Goal: Information Seeking & Learning: Learn about a topic

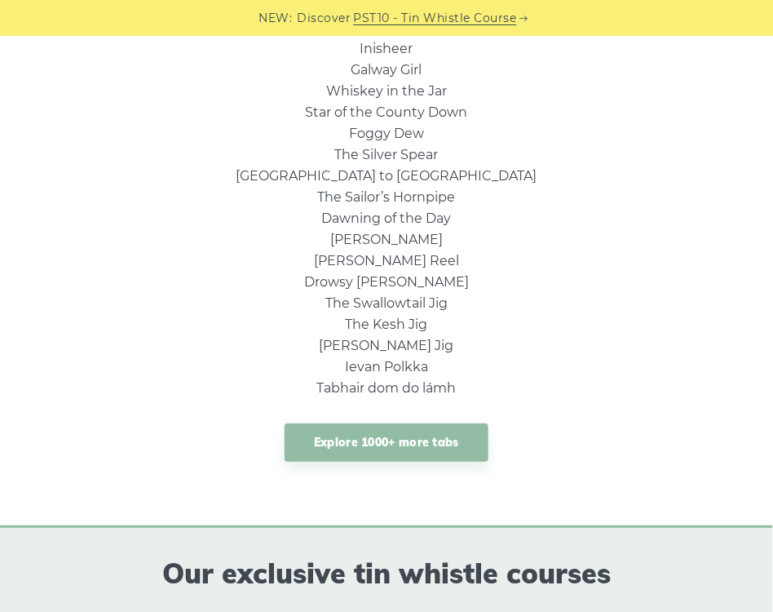
scroll to position [1398, 0]
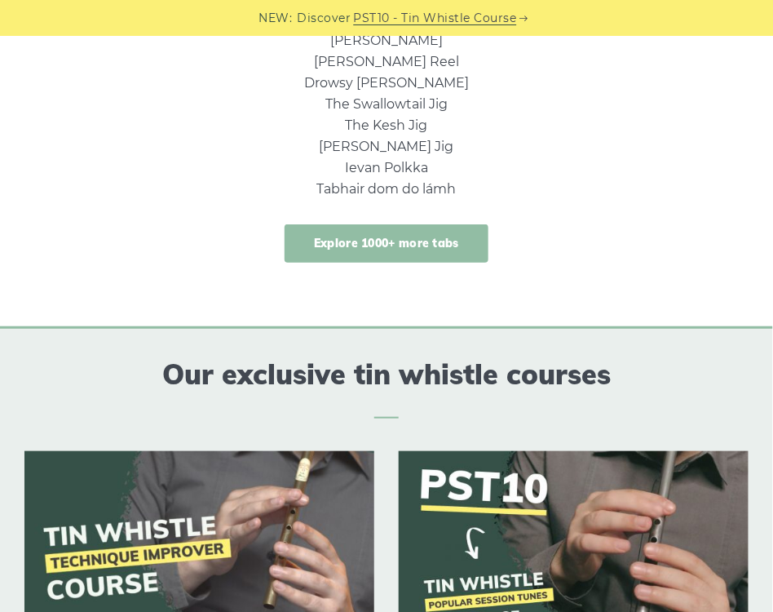
click at [370, 238] on link "Explore 1000+ more tabs" at bounding box center [387, 243] width 204 height 38
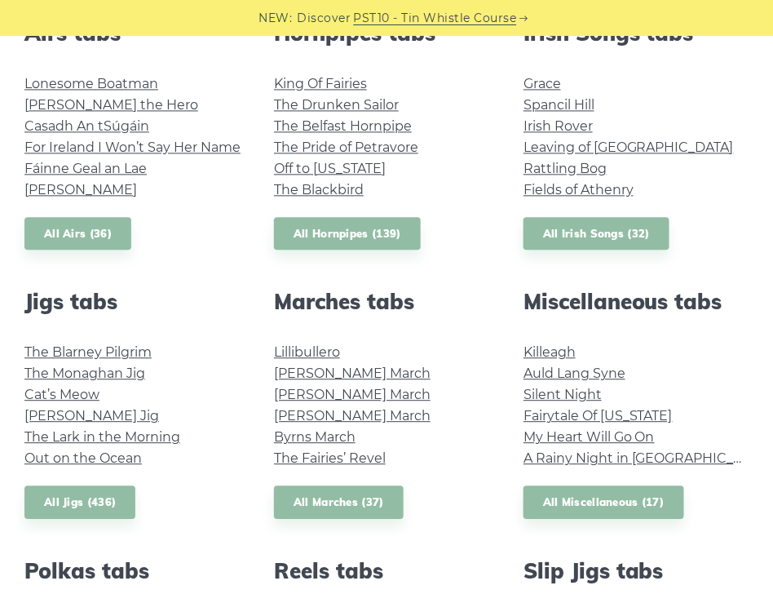
scroll to position [699, 0]
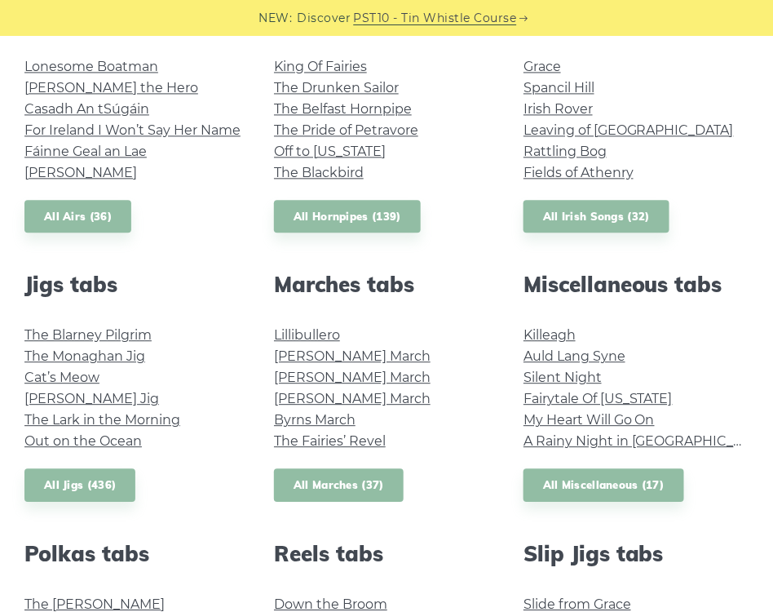
click at [340, 493] on link "All Marches (37)" at bounding box center [339, 484] width 130 height 33
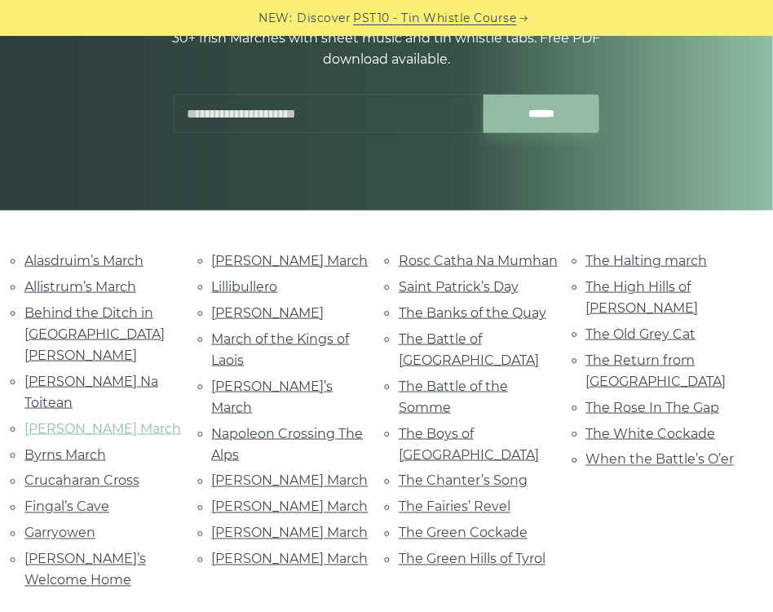
scroll to position [232, 0]
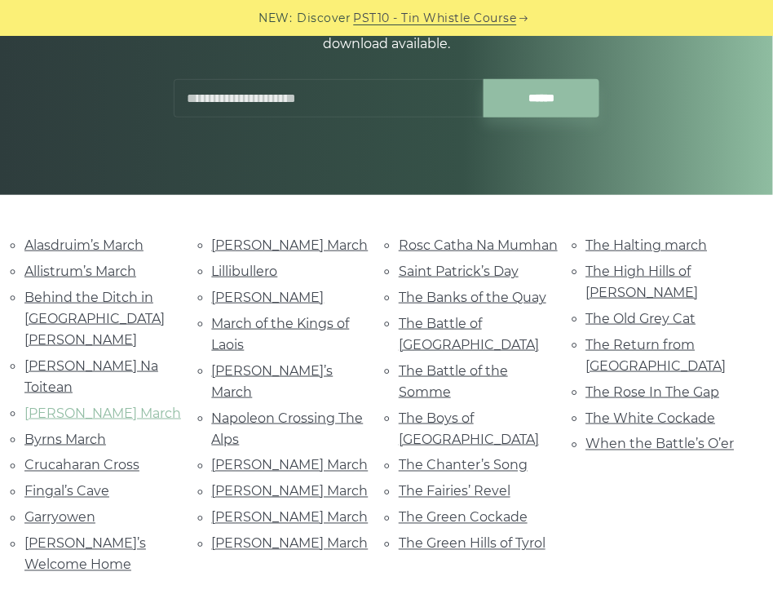
click at [82, 405] on link "[PERSON_NAME] March" at bounding box center [102, 412] width 157 height 15
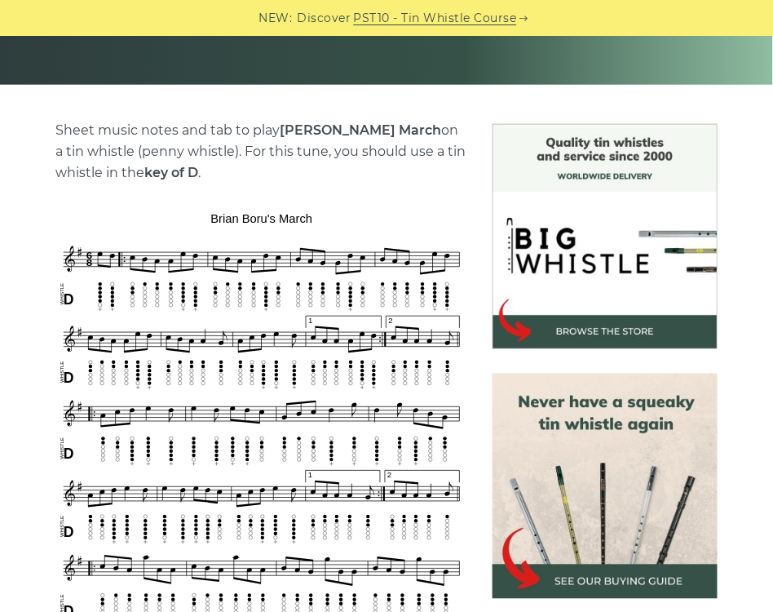
scroll to position [373, 0]
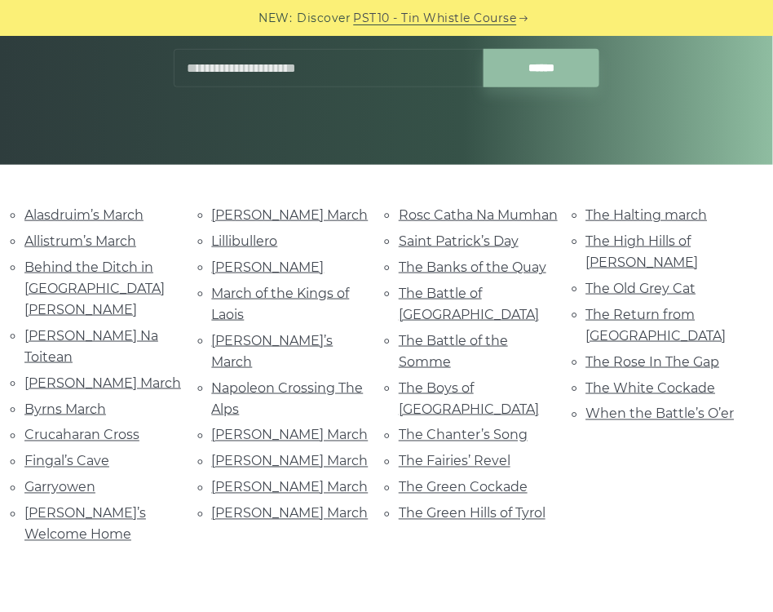
scroll to position [279, 0]
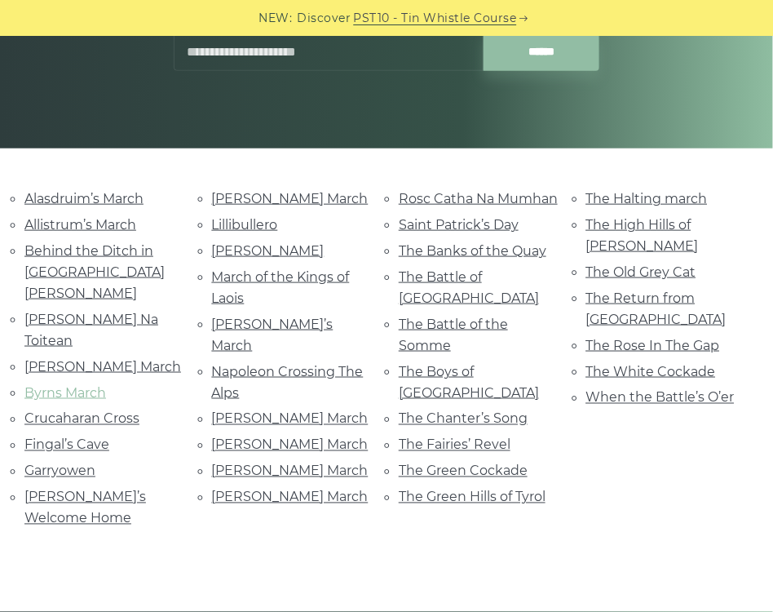
click at [77, 385] on link "Byrns March" at bounding box center [65, 392] width 82 height 15
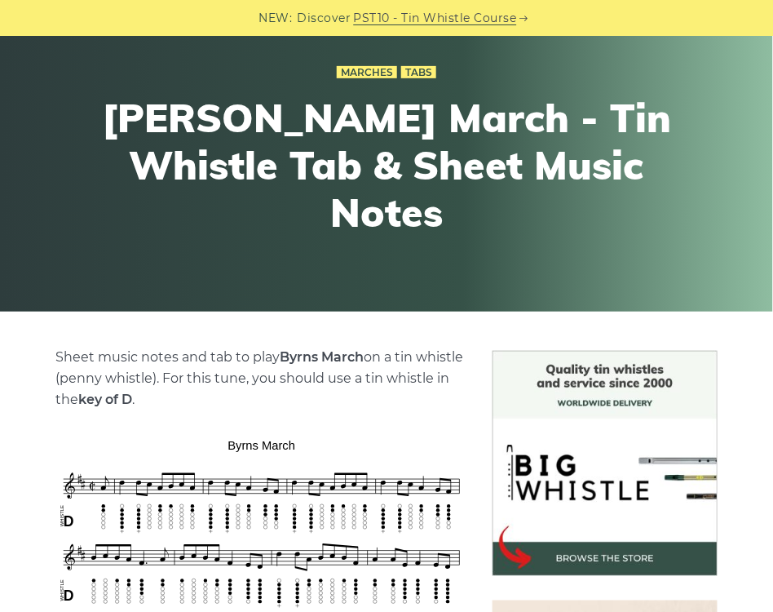
scroll to position [279, 0]
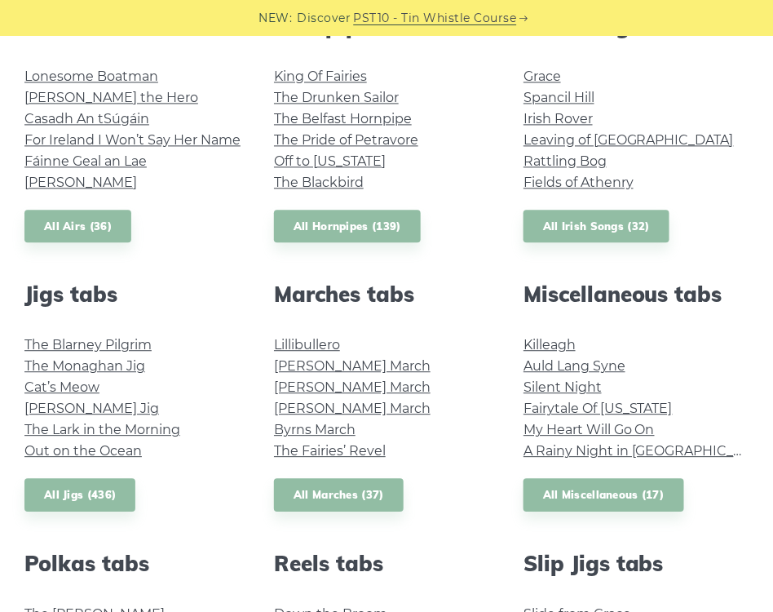
scroll to position [699, 0]
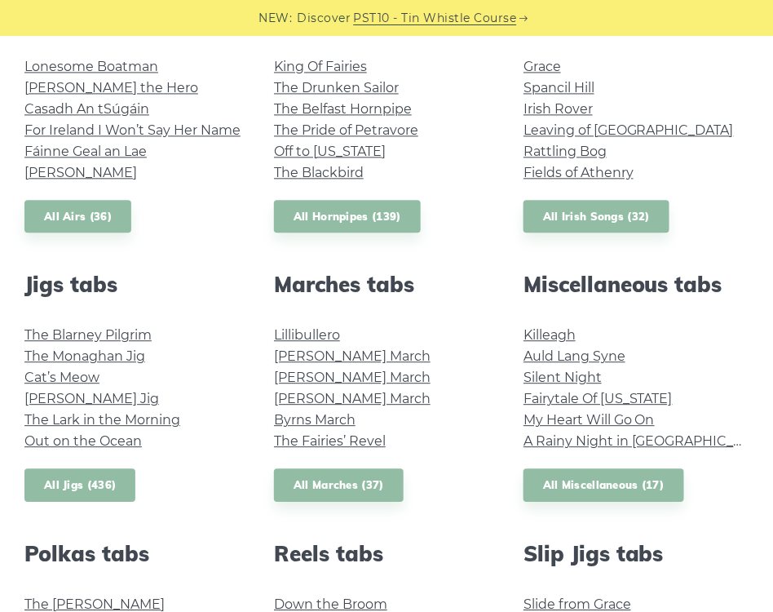
click at [83, 484] on link "All Jigs (436)" at bounding box center [79, 484] width 111 height 33
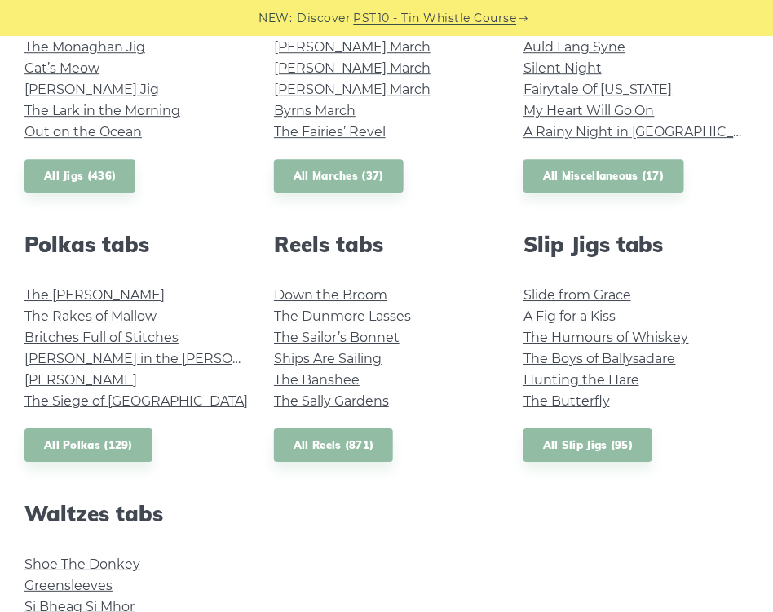
scroll to position [1025, 0]
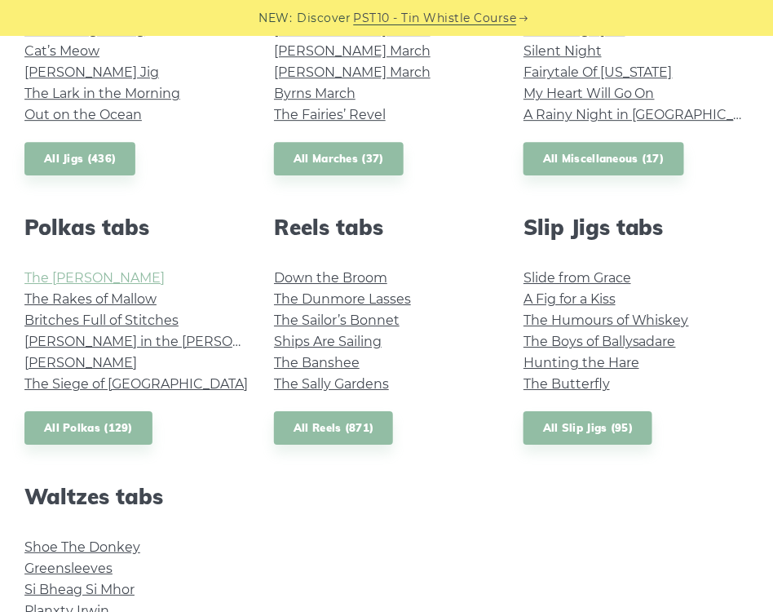
click at [91, 277] on link "The Kerry Polka" at bounding box center [94, 277] width 140 height 15
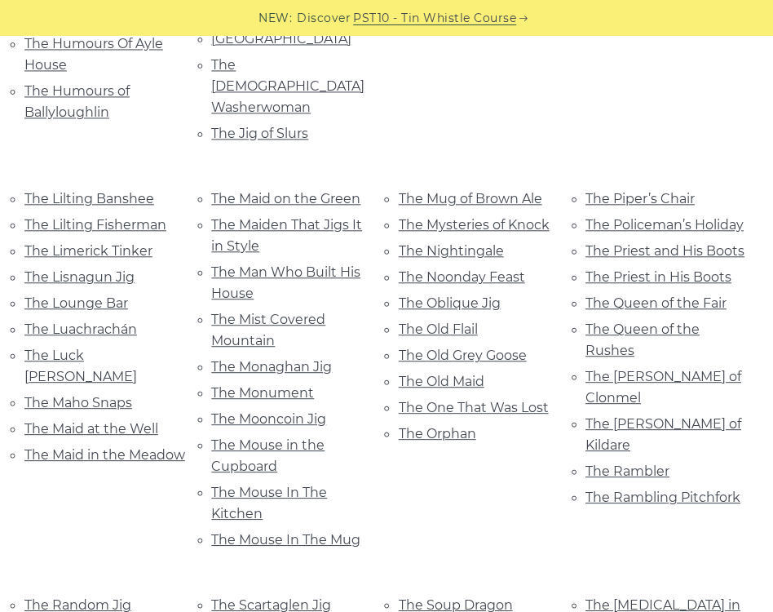
scroll to position [3215, 0]
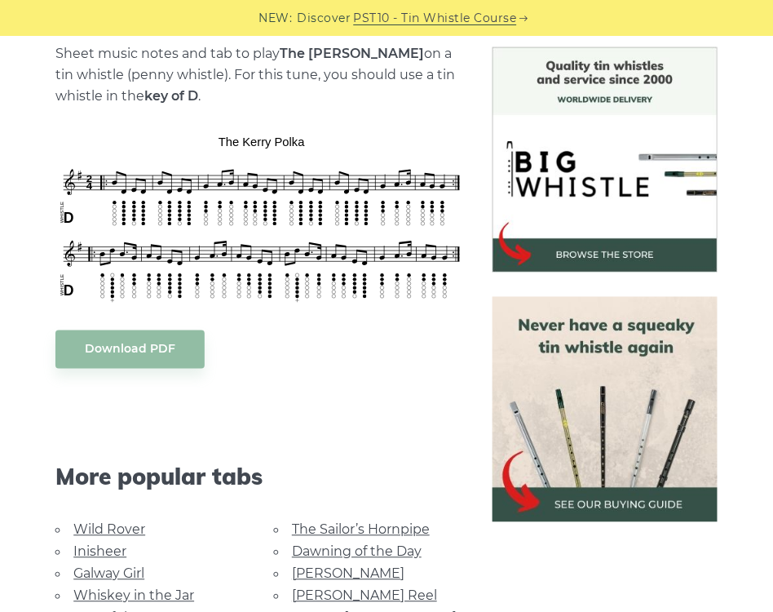
scroll to position [373, 0]
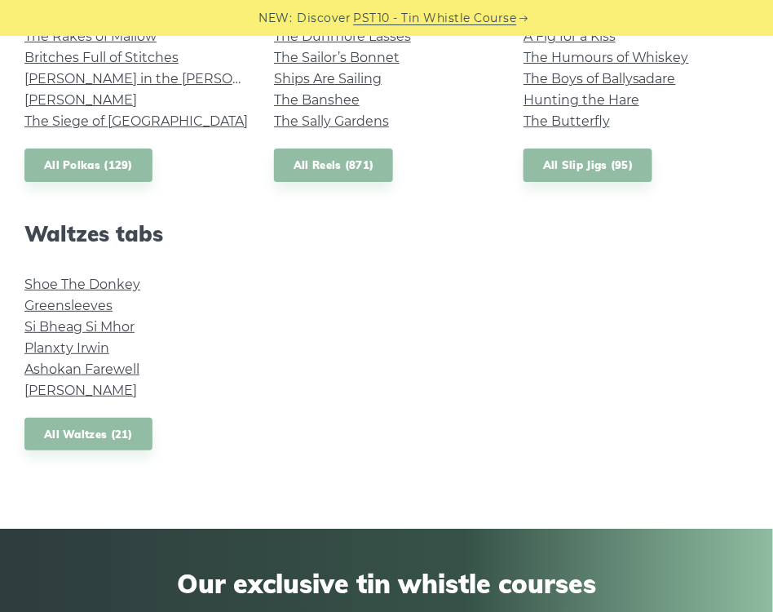
scroll to position [1305, 0]
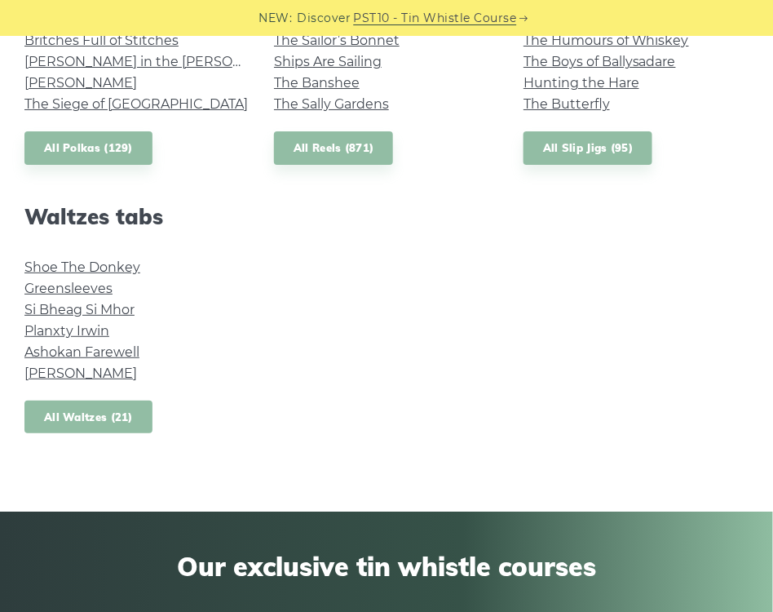
click at [103, 414] on link "All Waltzes (21)" at bounding box center [88, 416] width 128 height 33
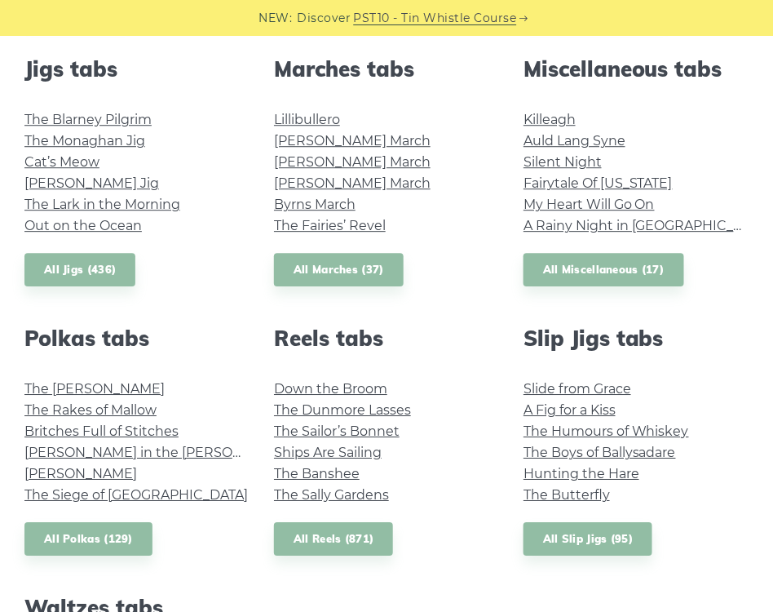
scroll to position [829, 0]
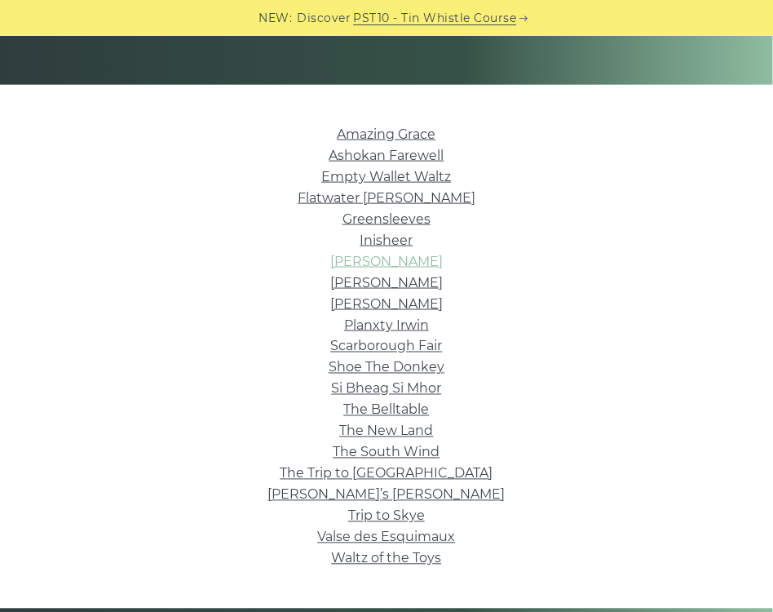
scroll to position [326, 0]
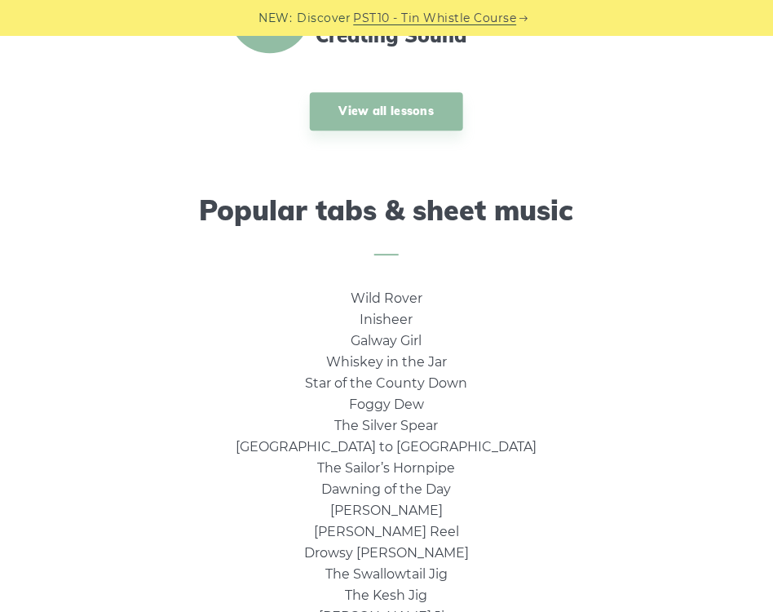
scroll to position [1118, 0]
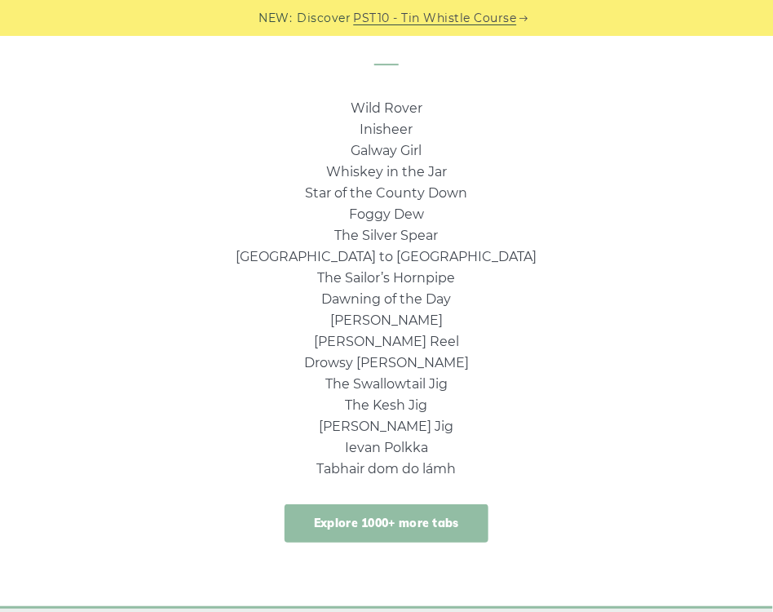
click at [402, 519] on link "Explore 1000+ more tabs" at bounding box center [387, 523] width 204 height 38
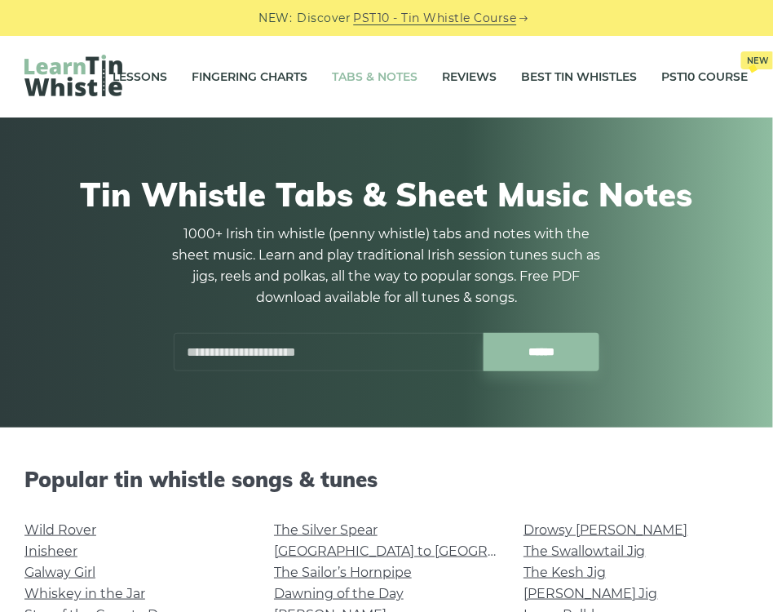
click at [249, 340] on input "text" at bounding box center [329, 352] width 310 height 38
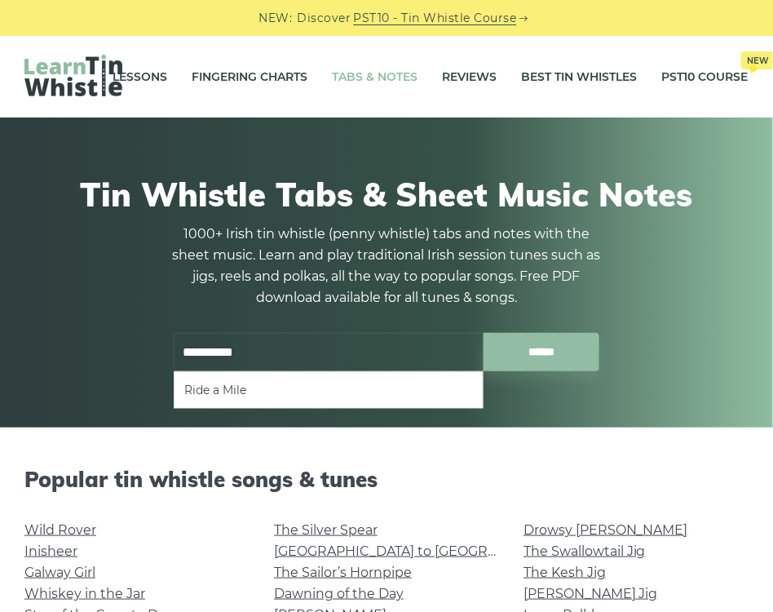
type input "**********"
